Goal: Find contact information: Find contact information

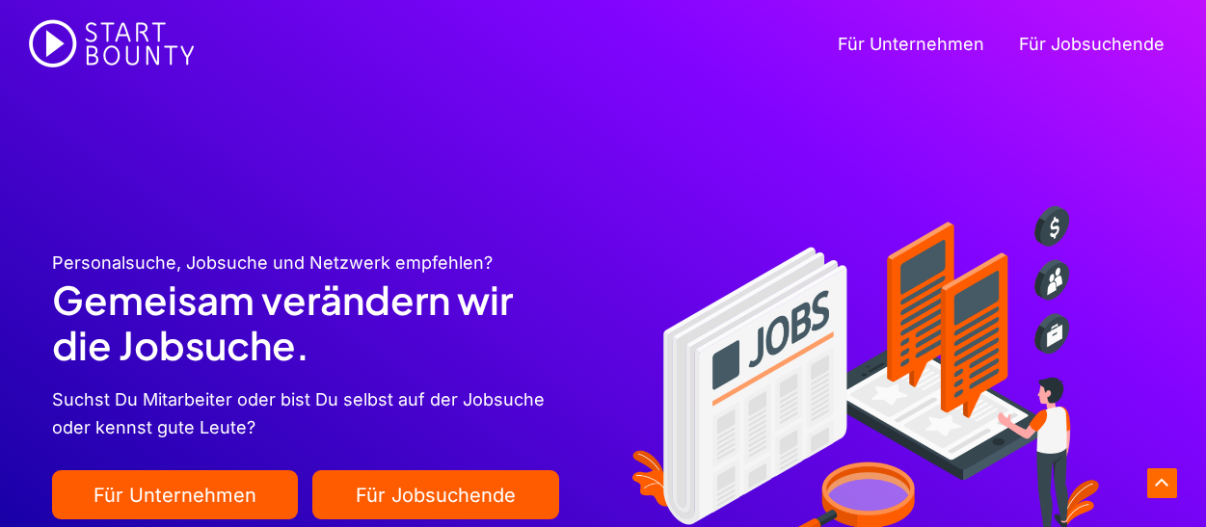
scroll to position [2444, 0]
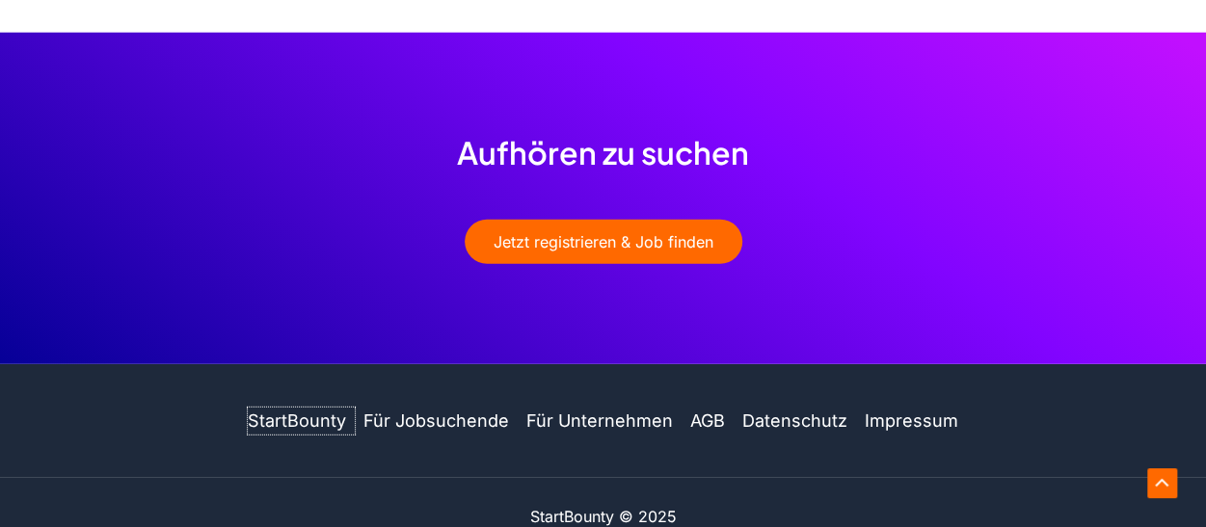
click at [324, 408] on link "StartBounty" at bounding box center [301, 422] width 107 height 28
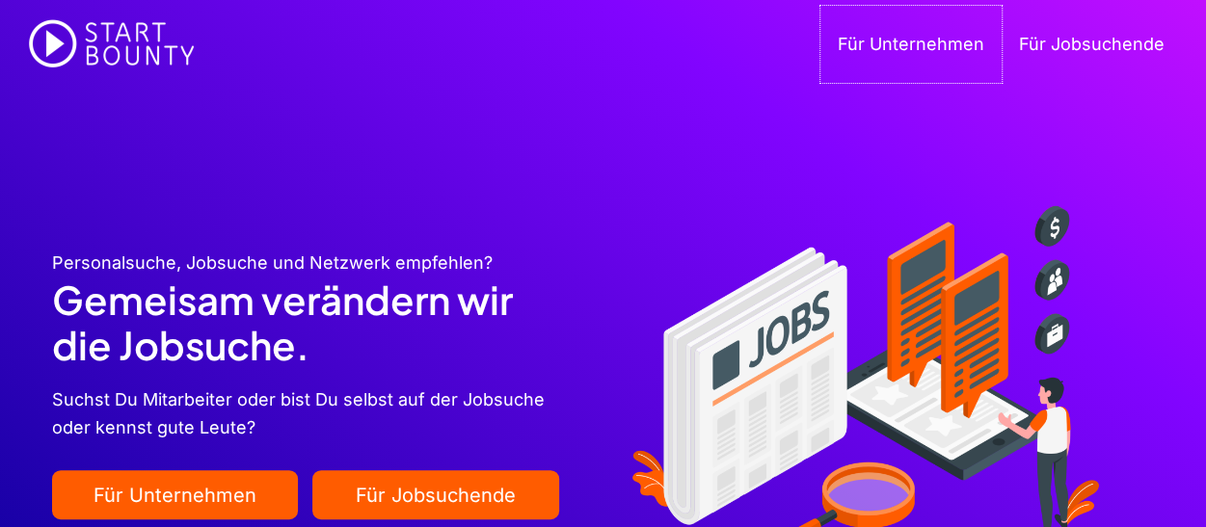
click at [932, 41] on link "Für Unternehmen" at bounding box center [911, 44] width 181 height 77
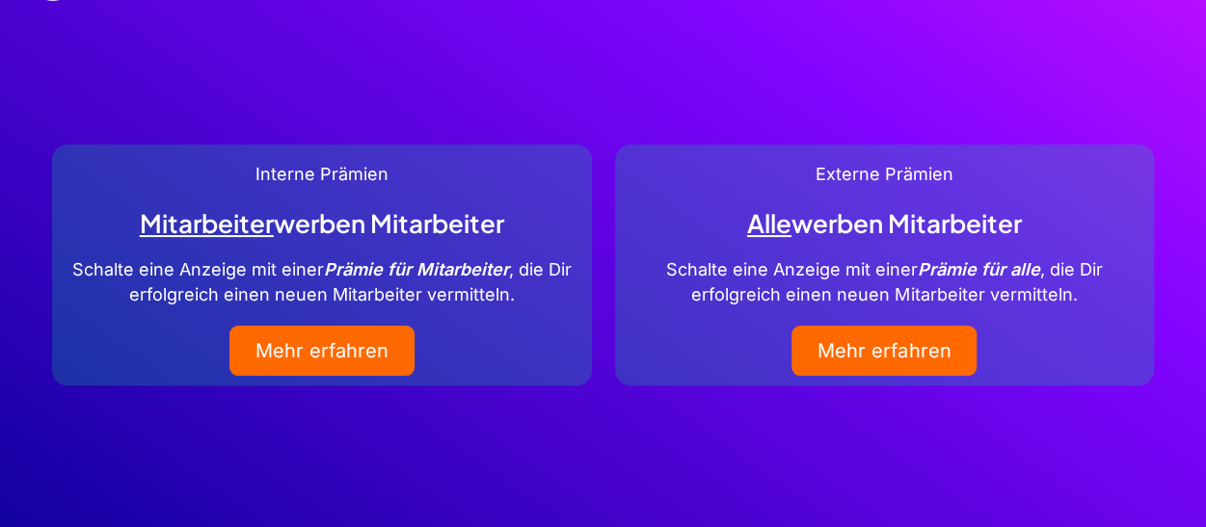
scroll to position [96, 0]
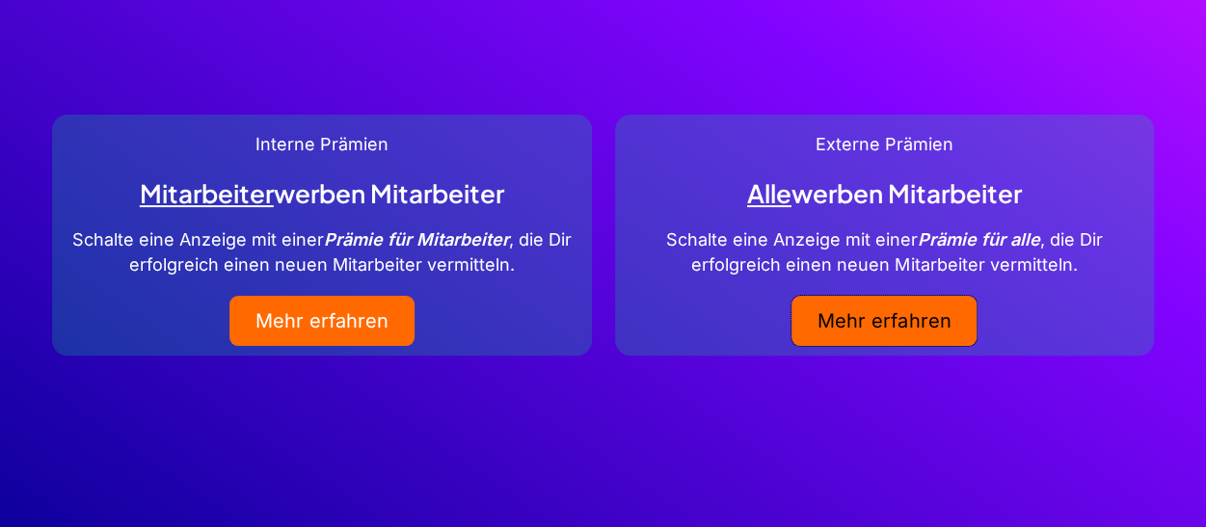
click at [850, 316] on link "Mehr erfahren" at bounding box center [884, 321] width 185 height 50
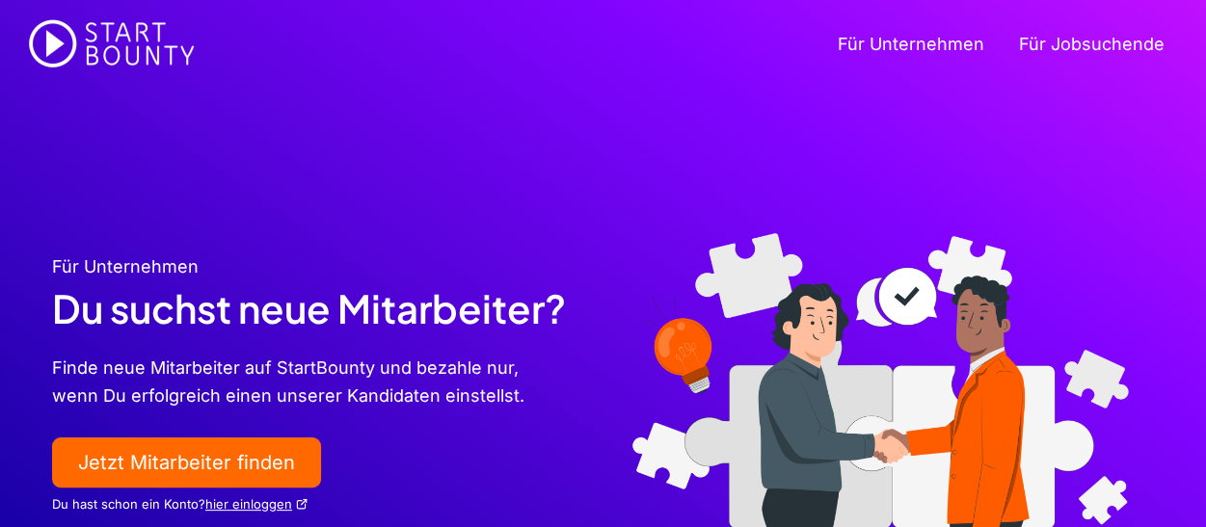
scroll to position [193, 0]
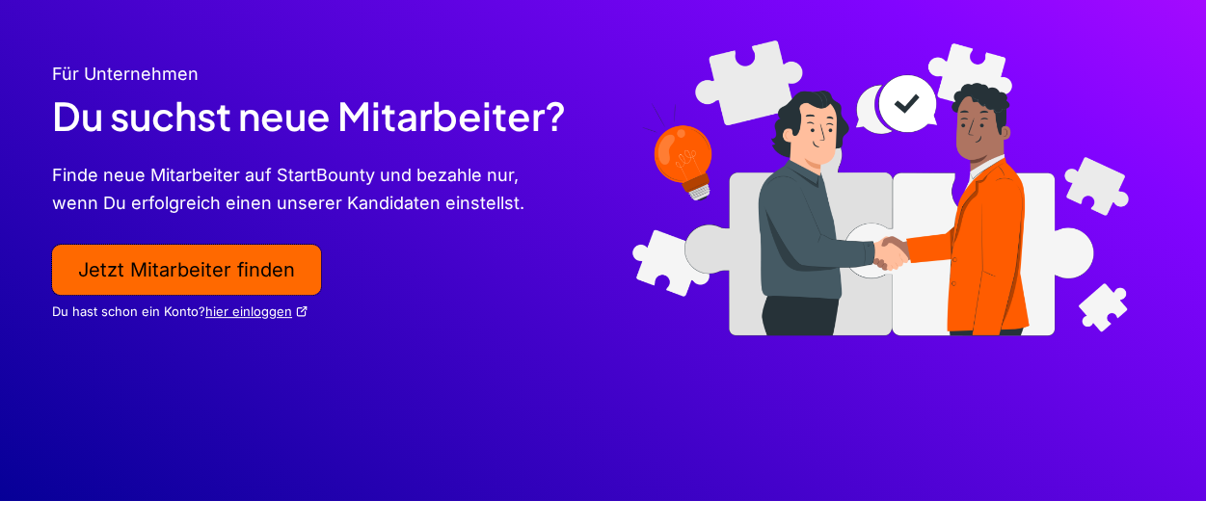
click at [263, 271] on link "Jetzt Mitarbeiter finden" at bounding box center [186, 270] width 269 height 50
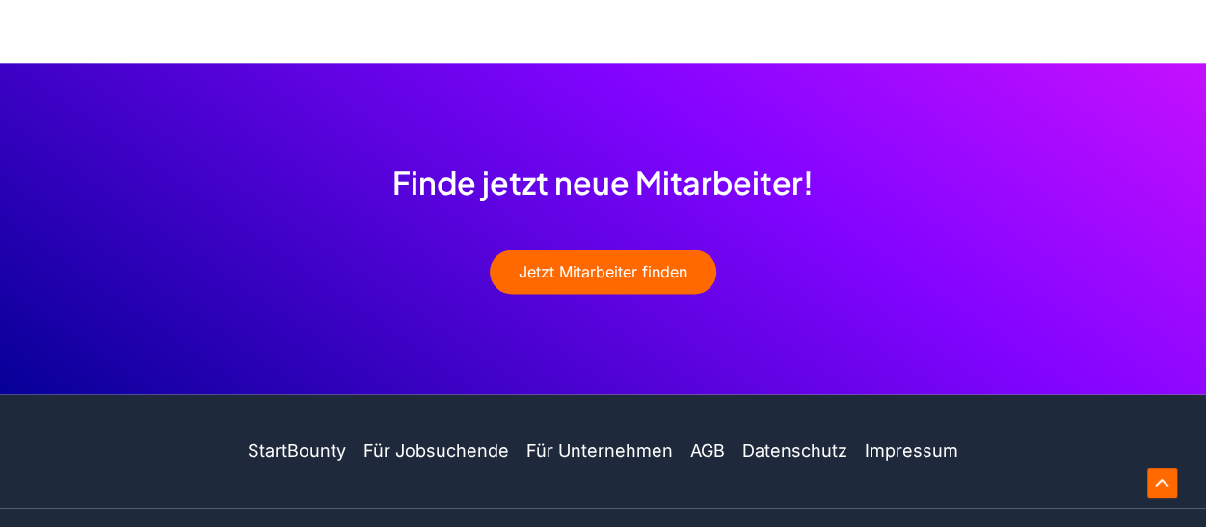
scroll to position [1183, 0]
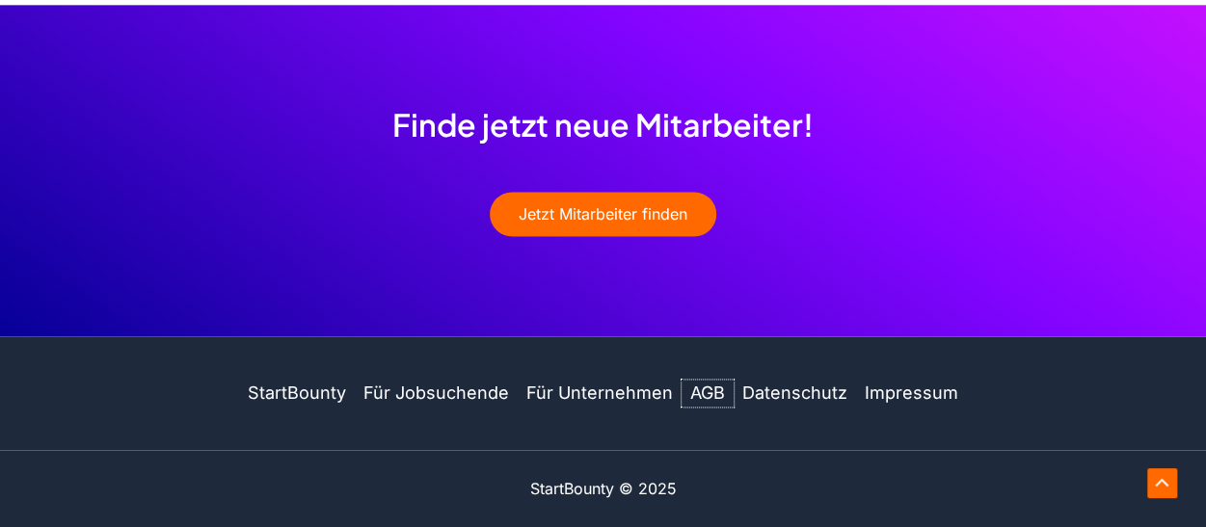
click at [707, 390] on link "AGB" at bounding box center [708, 394] width 52 height 28
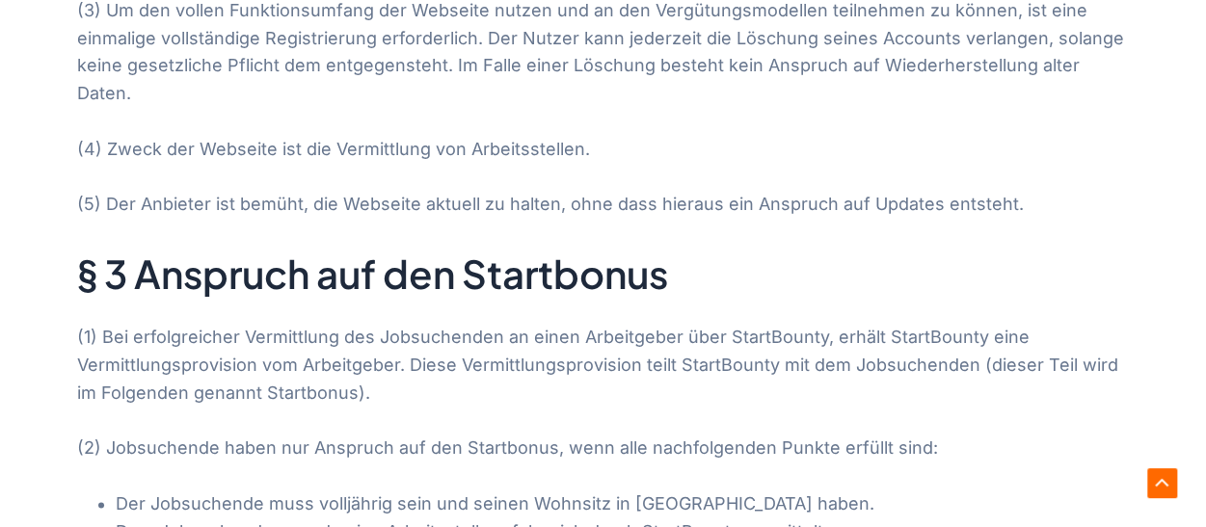
scroll to position [1061, 0]
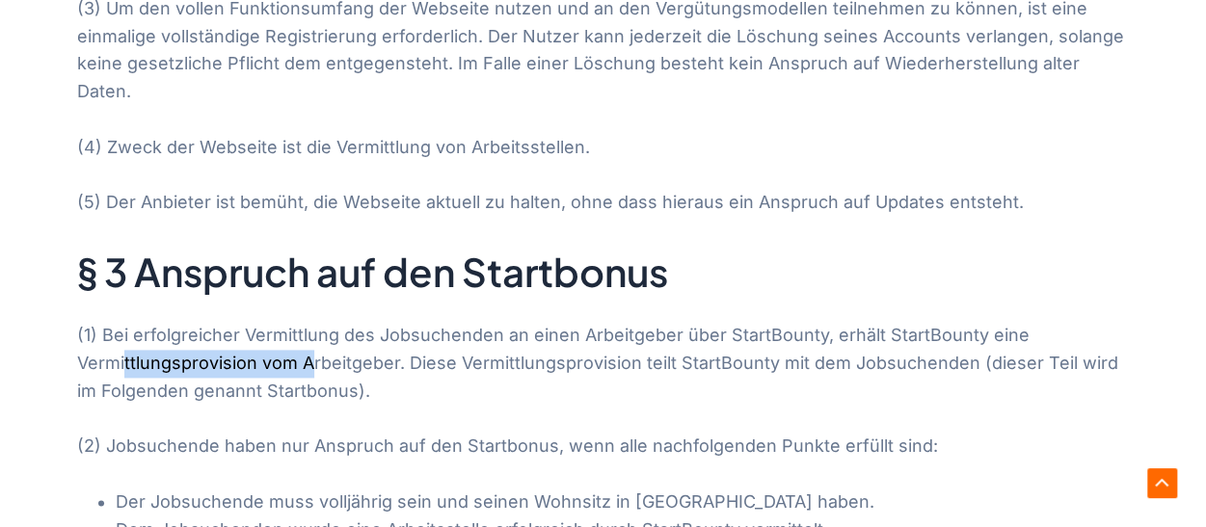
drag, startPoint x: 144, startPoint y: 333, endPoint x: 264, endPoint y: 343, distance: 121.0
click at [312, 337] on p "(1) Bei erfolgreicher Vermittlung des Jobsuchenden an einen Arbeitgeber über St…" at bounding box center [603, 363] width 1053 height 83
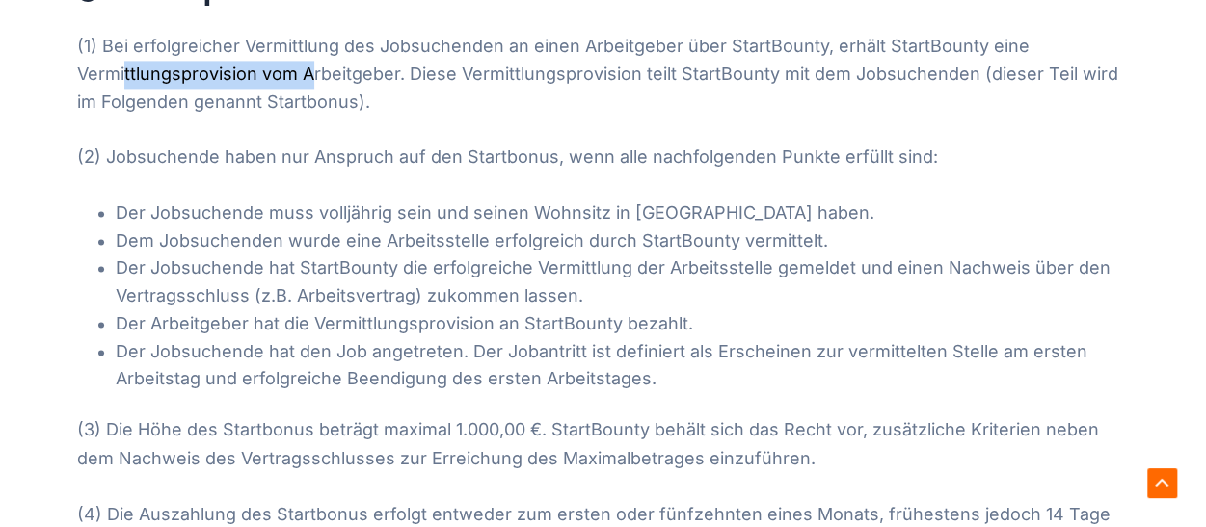
scroll to position [1446, 0]
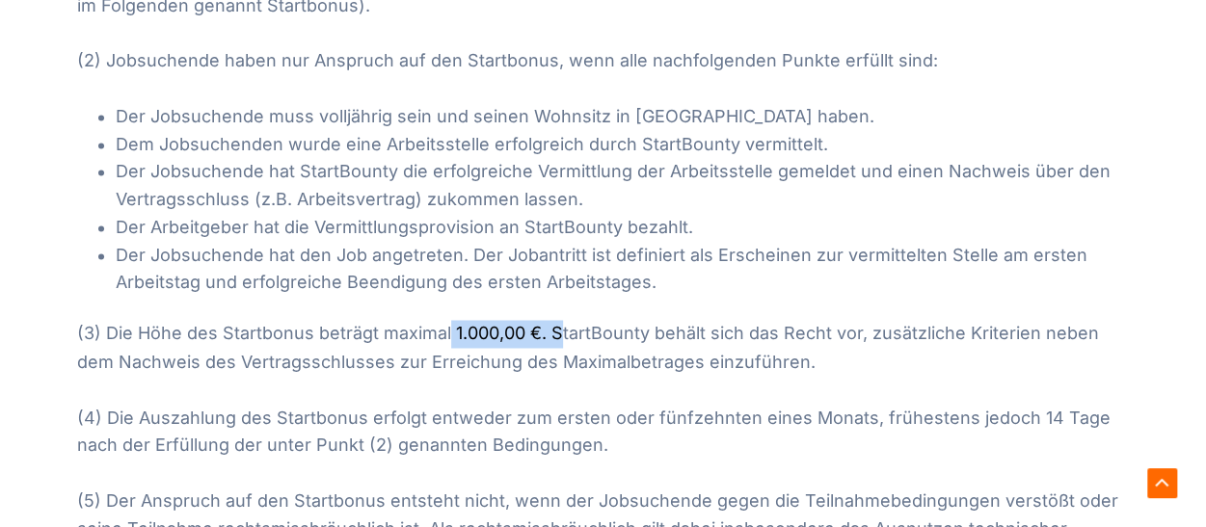
drag, startPoint x: 542, startPoint y: 301, endPoint x: 561, endPoint y: 301, distance: 19.3
click at [561, 320] on p "(3) Die Höhe des Startbonus beträgt maximal 1.000,00 €. StartBounty behält sich…" at bounding box center [603, 348] width 1053 height 56
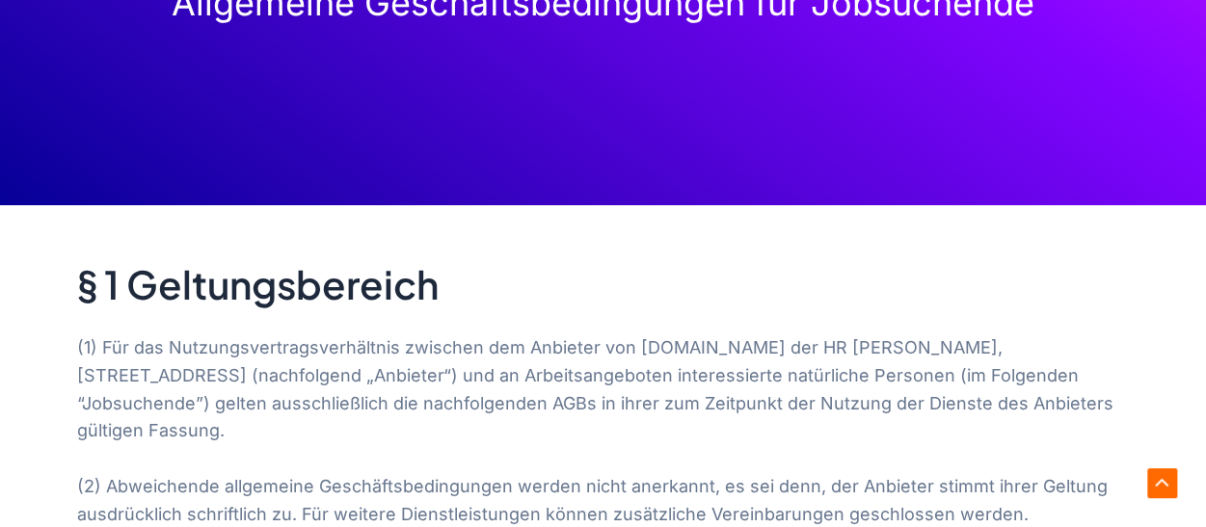
scroll to position [0, 0]
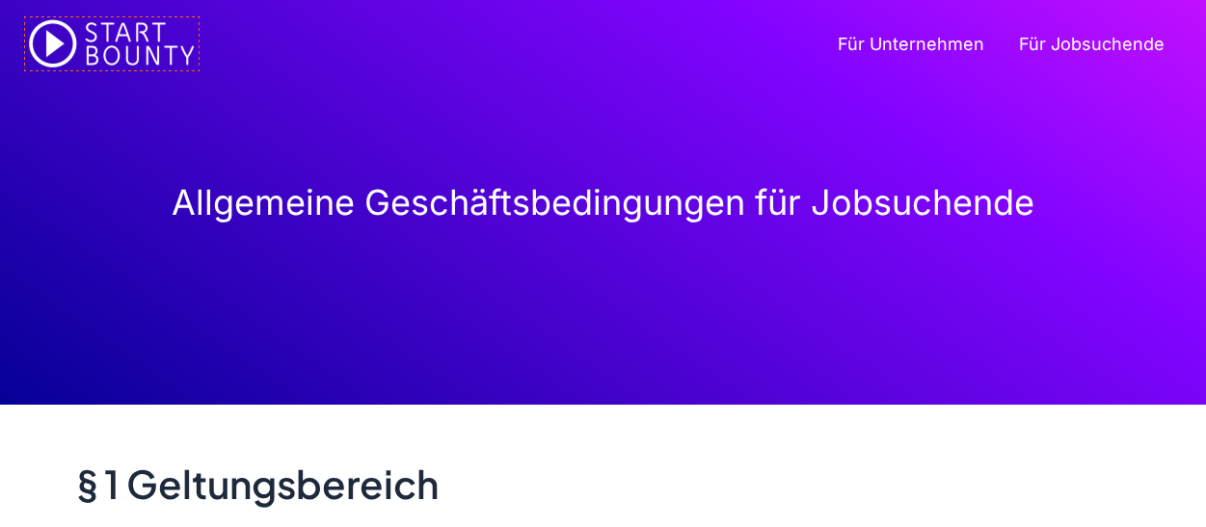
click at [120, 41] on img at bounding box center [112, 43] width 174 height 53
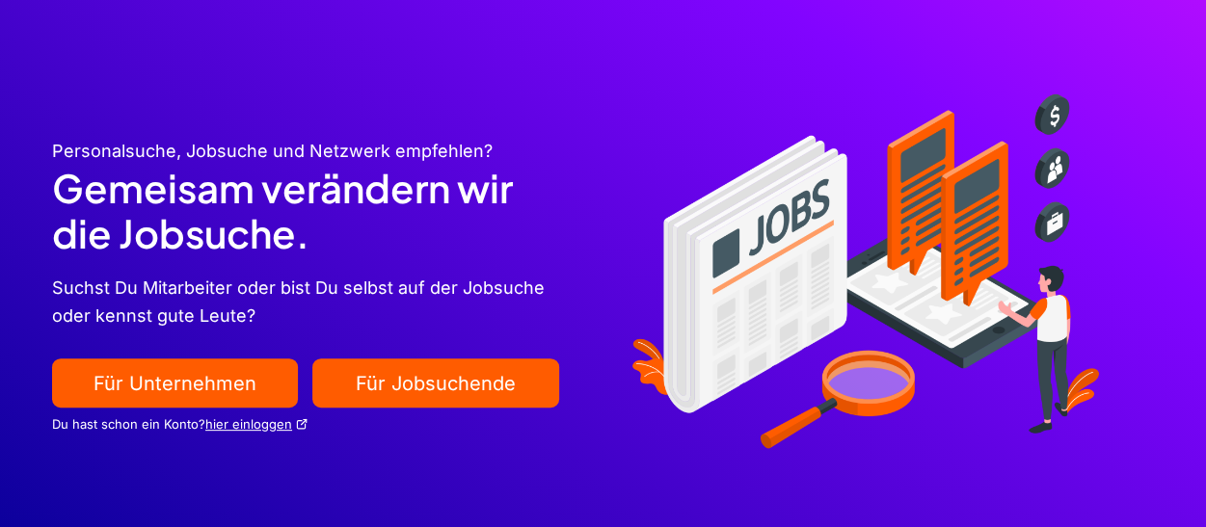
scroll to position [289, 0]
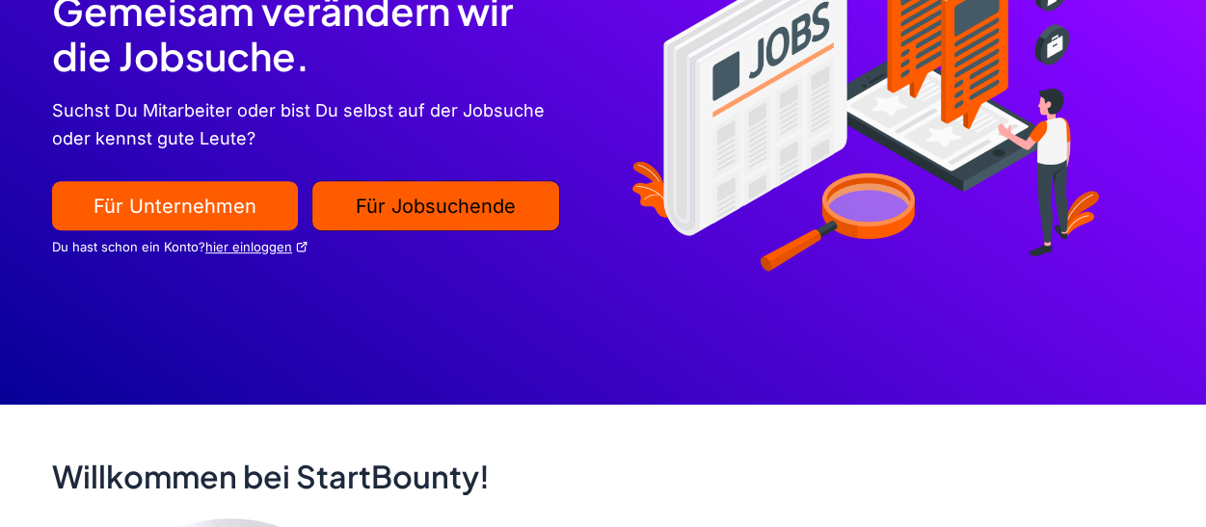
click at [405, 205] on link "Für Jobsuchende" at bounding box center [435, 206] width 246 height 50
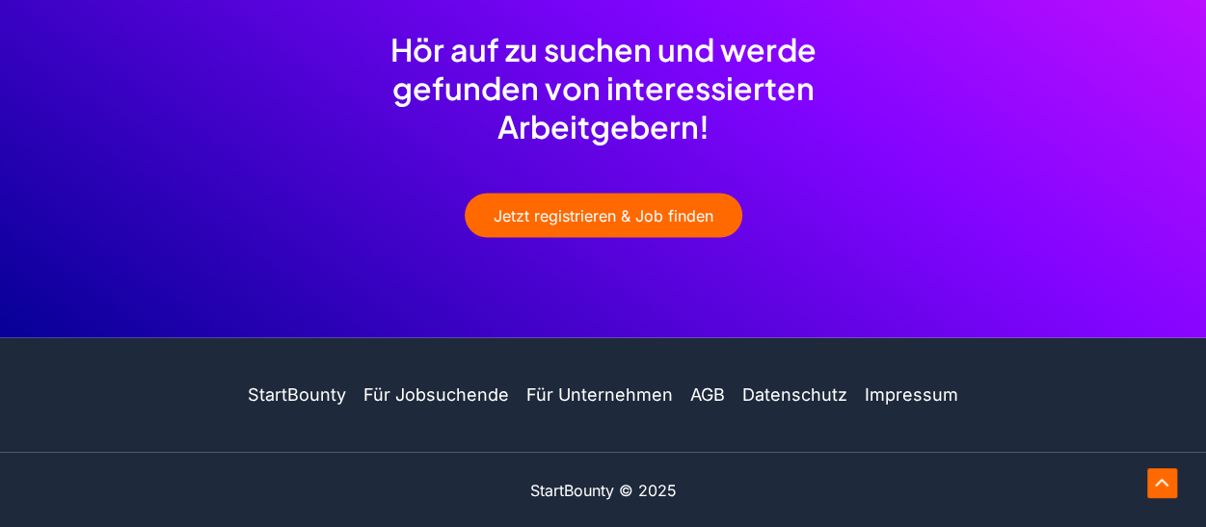
scroll to position [1827, 0]
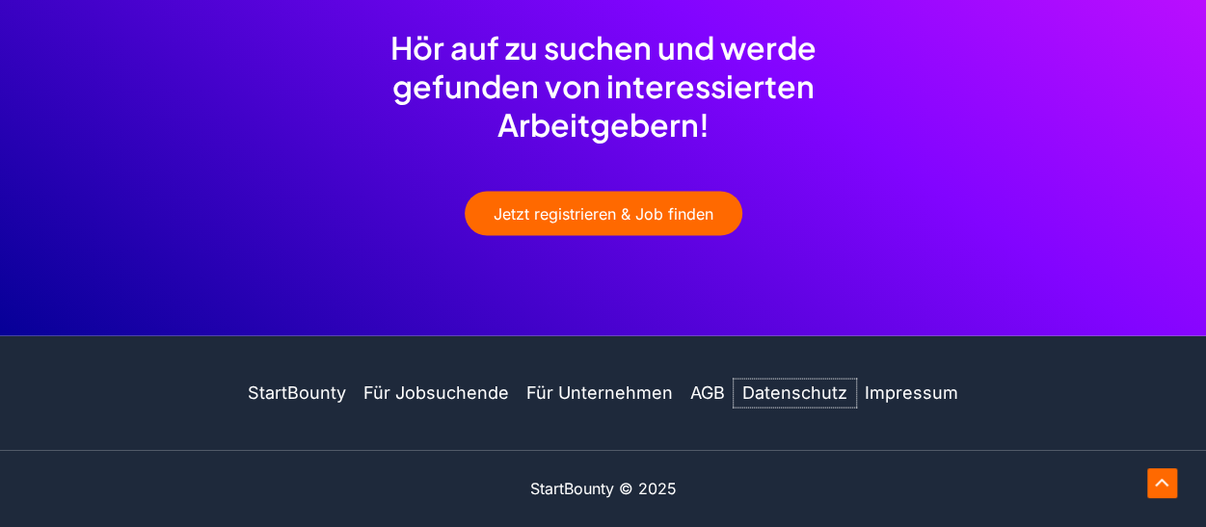
click at [797, 390] on link "Datenschutz" at bounding box center [795, 394] width 122 height 28
click at [886, 393] on link "Impressum" at bounding box center [907, 394] width 102 height 28
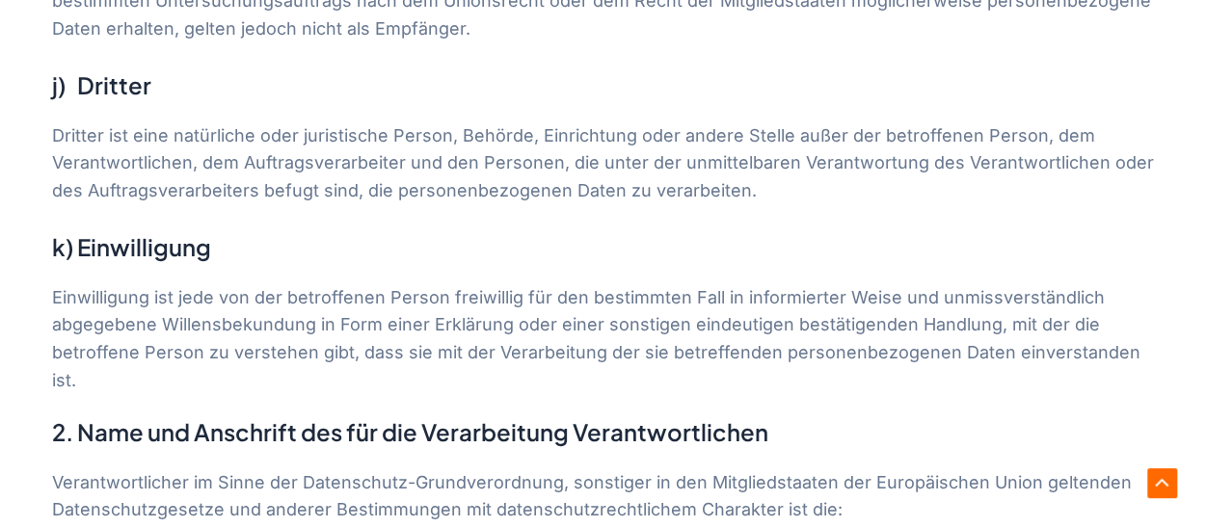
scroll to position [2989, 0]
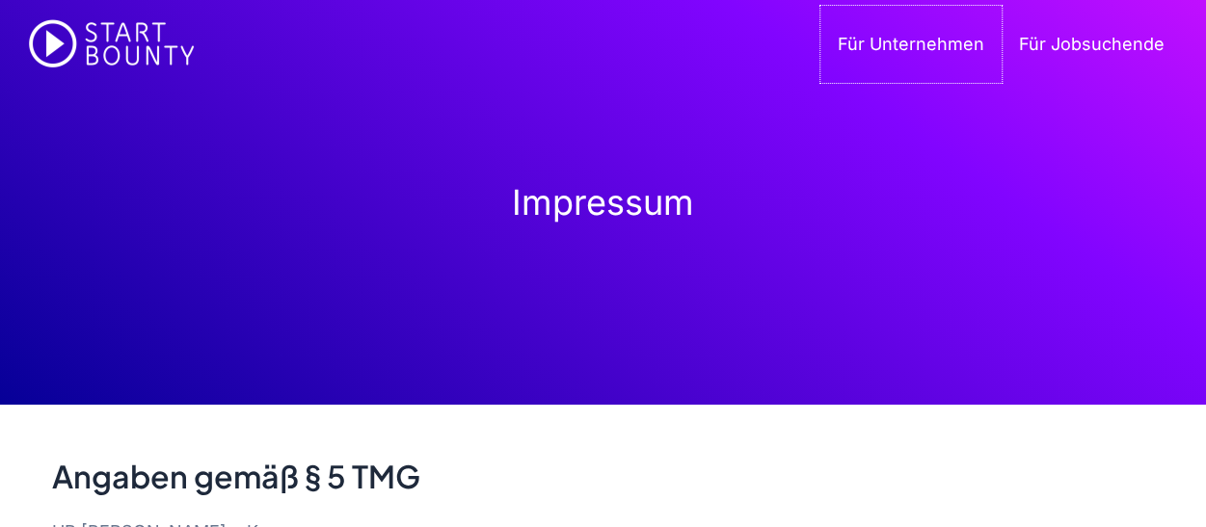
click at [956, 38] on link "Für Unternehmen" at bounding box center [911, 44] width 181 height 77
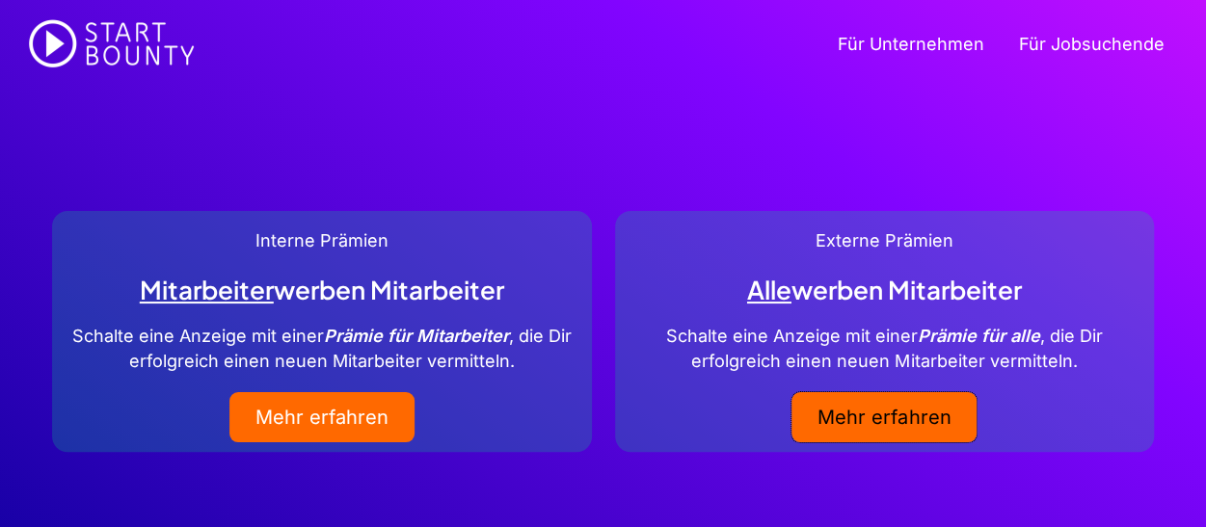
click at [896, 419] on link "Mehr erfahren" at bounding box center [884, 417] width 185 height 50
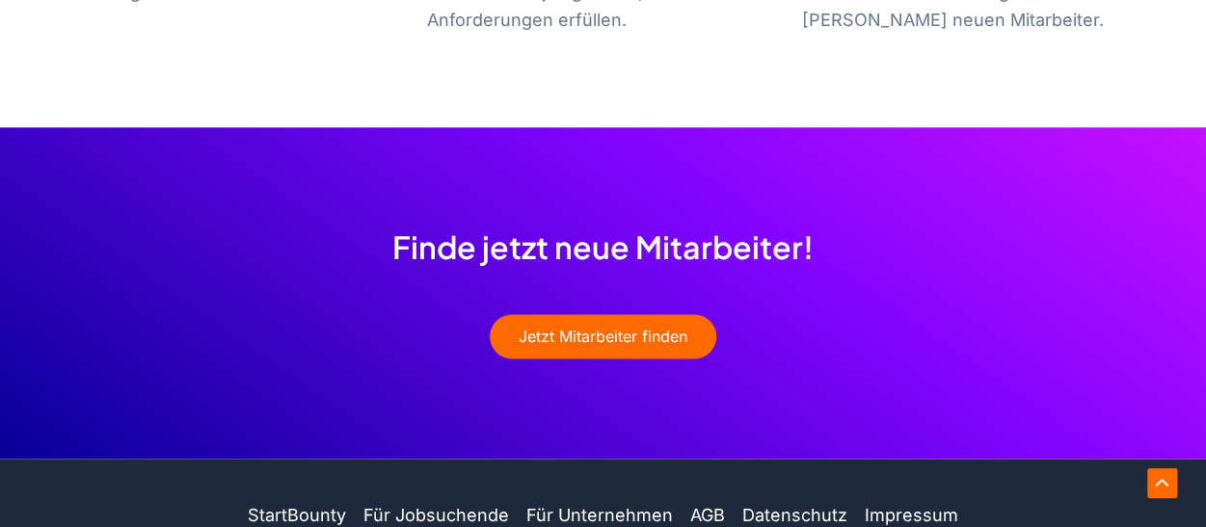
scroll to position [1183, 0]
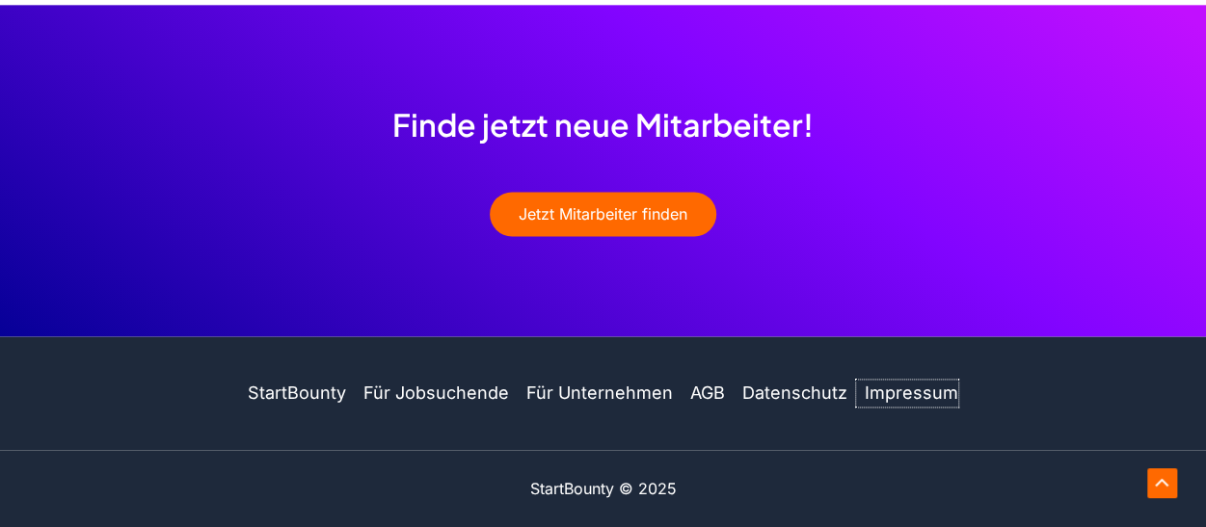
click at [905, 392] on link "Impressum" at bounding box center [907, 394] width 102 height 28
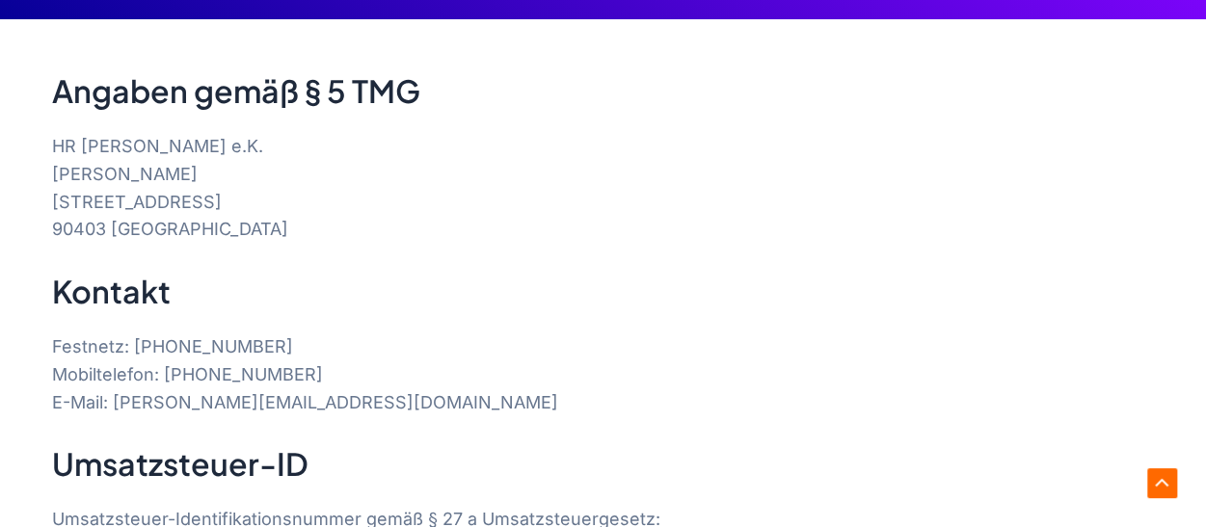
scroll to position [482, 0]
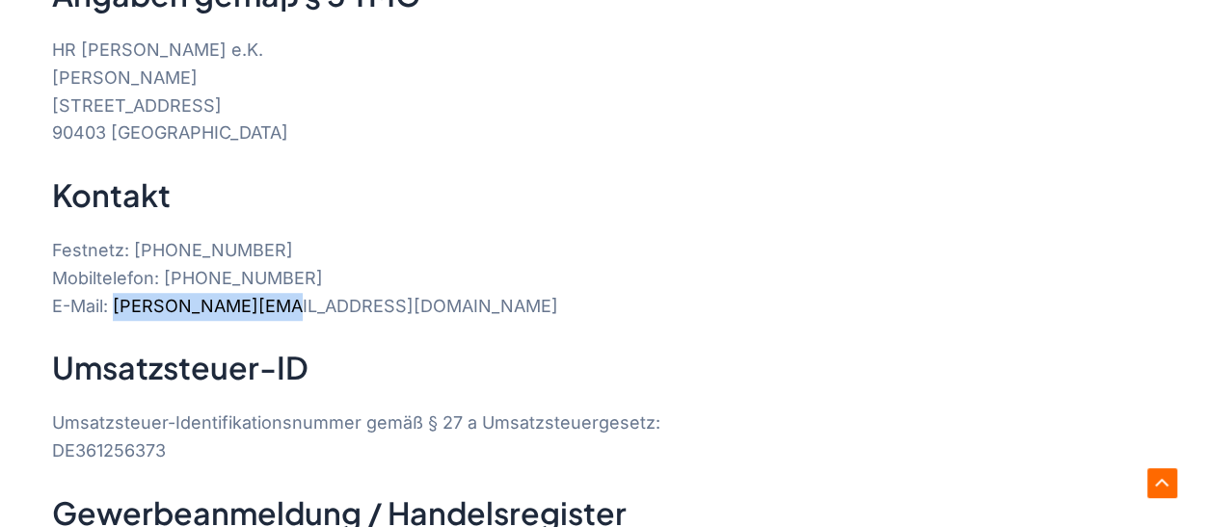
drag, startPoint x: 108, startPoint y: 304, endPoint x: 248, endPoint y: 304, distance: 139.8
click at [248, 304] on p "Festnetz: [PHONE_NUMBER] Mobiltelefon: [PHONE_NUMBER] E-Mail: [PERSON_NAME][EMA…" at bounding box center [603, 278] width 1102 height 83
copy p "[PERSON_NAME][EMAIL_ADDRESS][DOMAIN_NAME]"
copy p "t.roth@hr-roth.de"
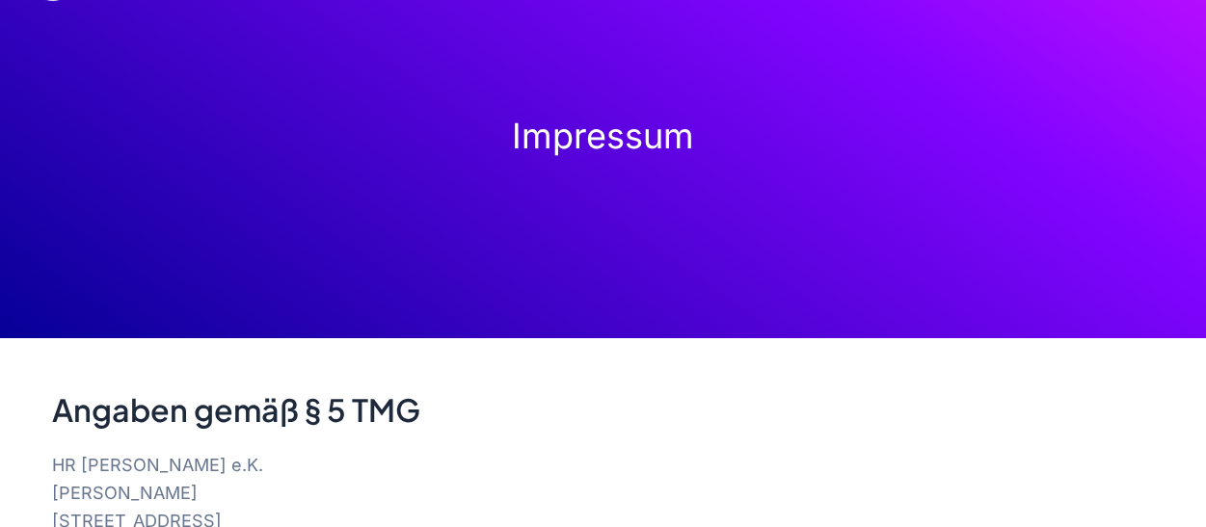
scroll to position [96, 0]
